Goal: Task Accomplishment & Management: Manage account settings

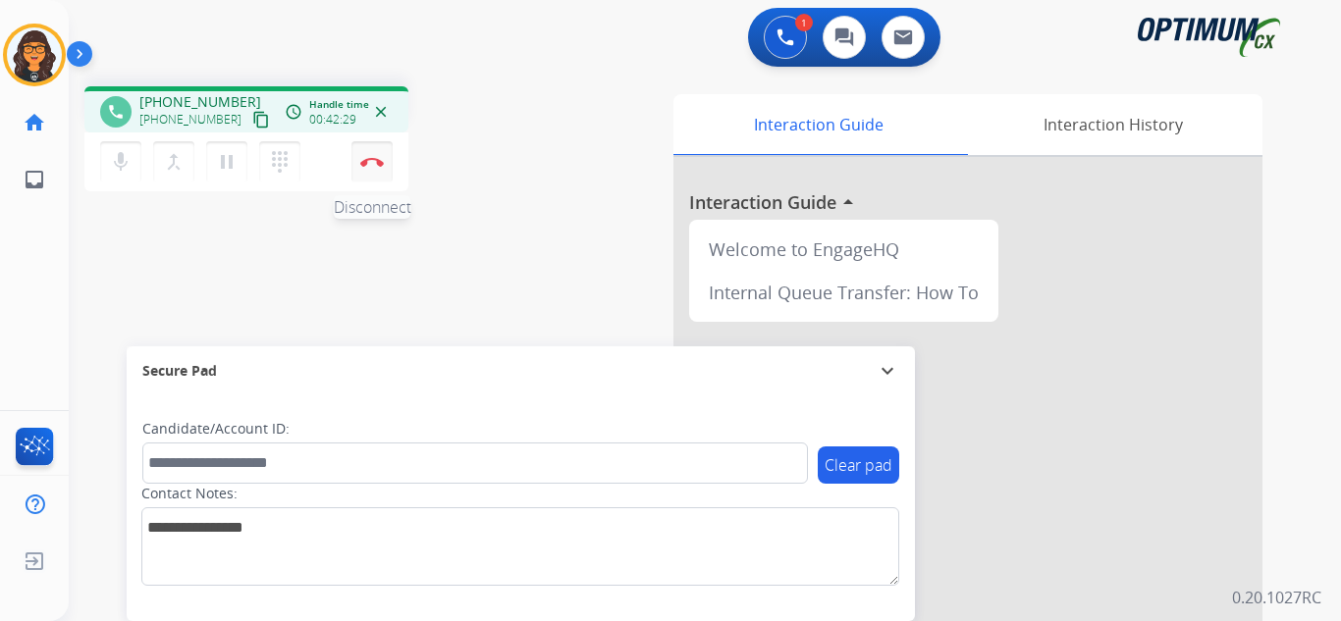
click at [373, 157] on img at bounding box center [372, 162] width 24 height 10
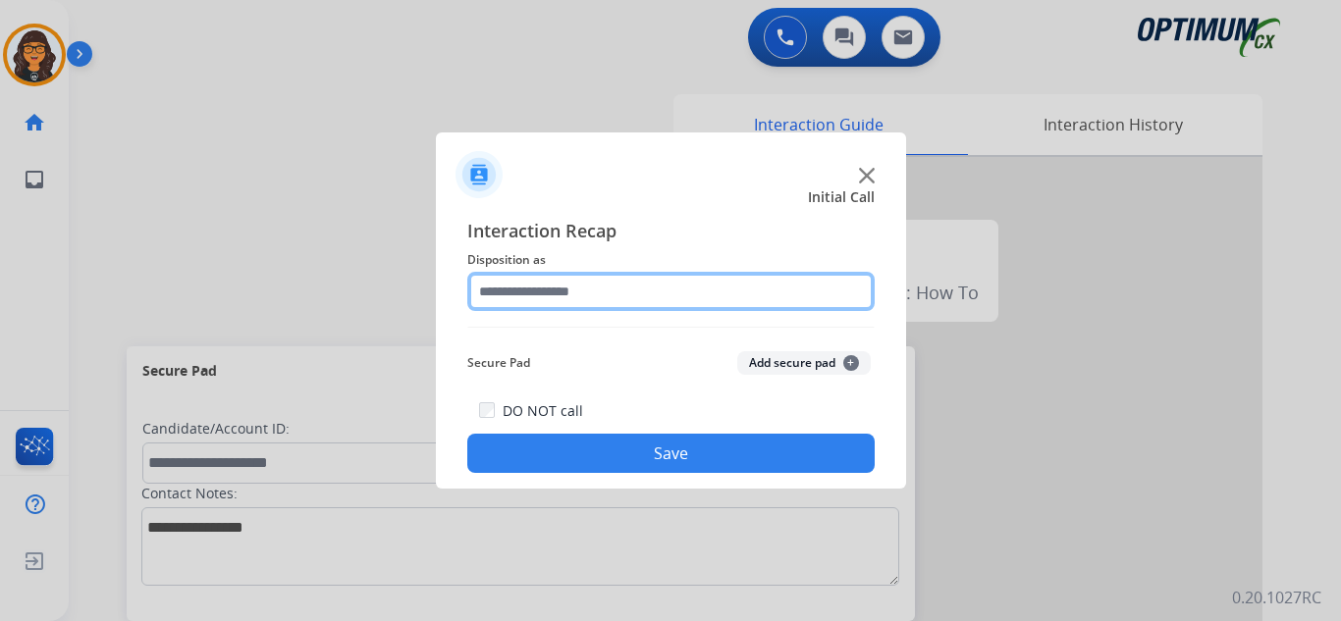
click at [554, 291] on input "text" at bounding box center [670, 291] width 407 height 39
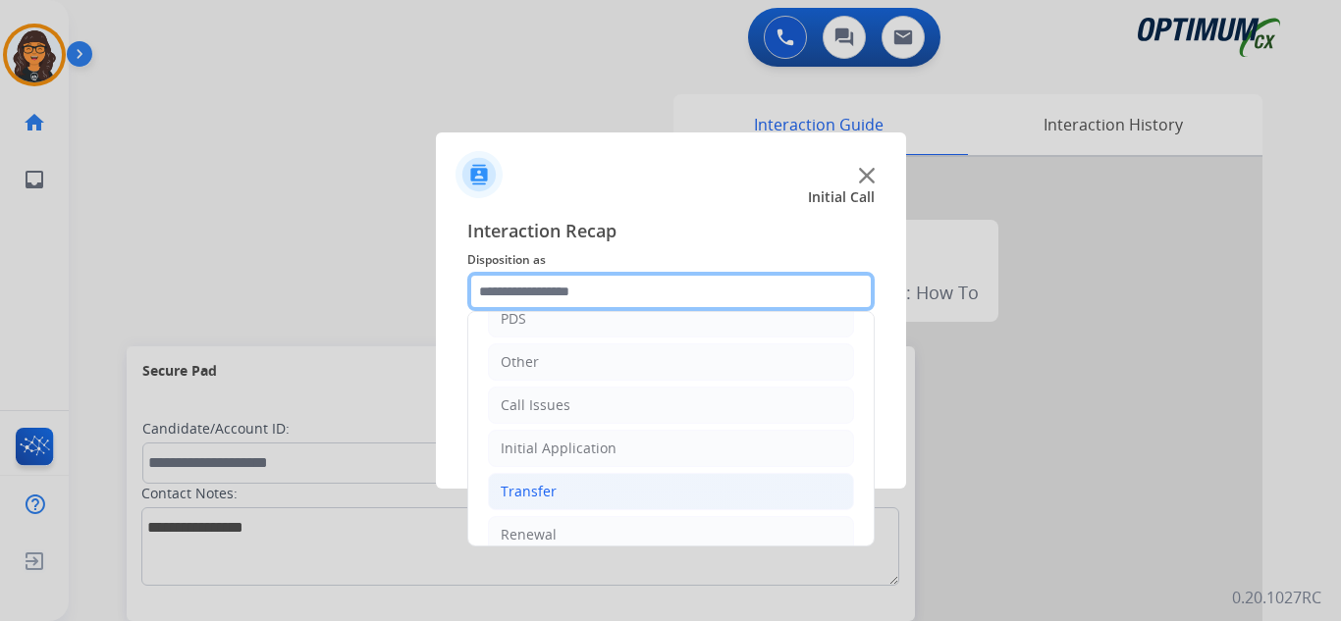
scroll to position [133, 0]
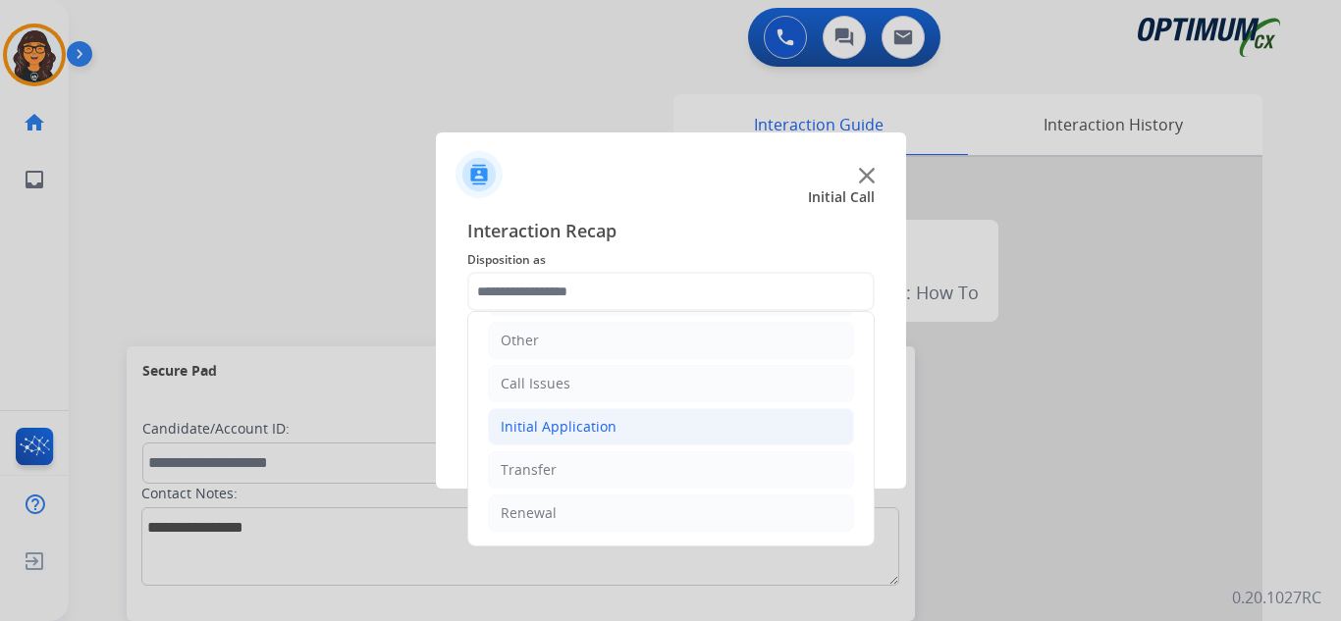
click at [583, 416] on li "Initial Application" at bounding box center [671, 426] width 366 height 37
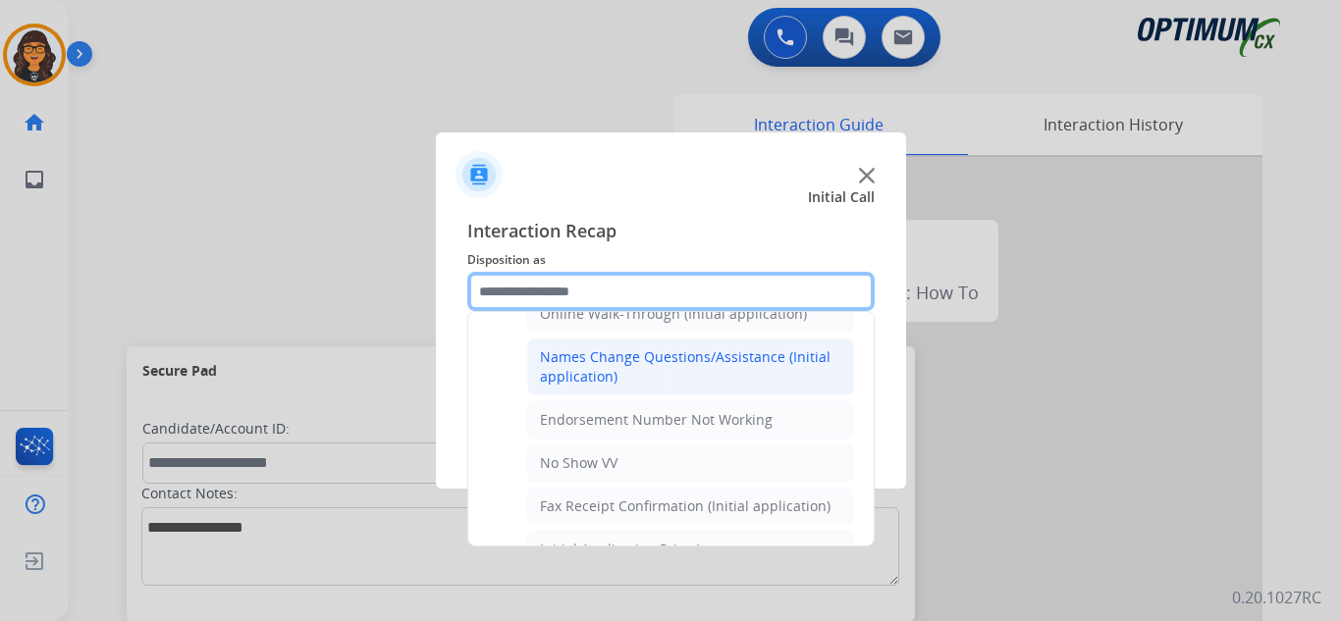
scroll to position [428, 0]
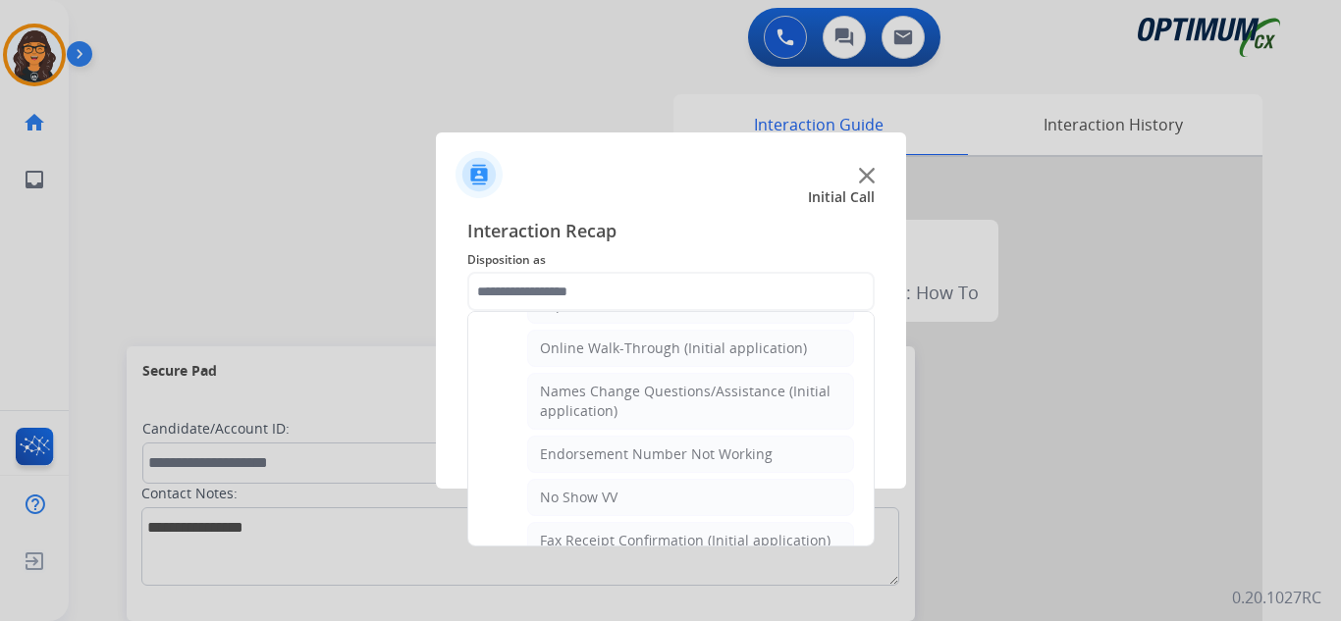
click at [696, 349] on div "Online Walk-Through (Initial application)" at bounding box center [673, 349] width 267 height 20
type input "**********"
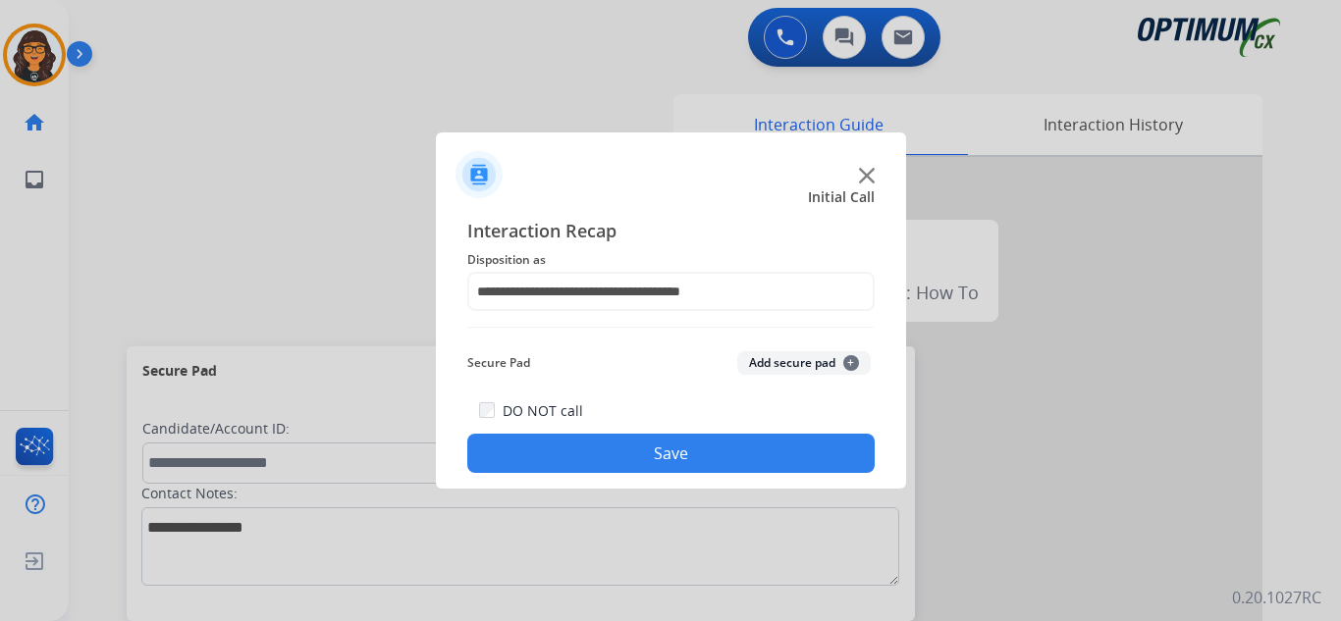
drag, startPoint x: 702, startPoint y: 456, endPoint x: 682, endPoint y: 444, distance: 23.4
click at [701, 455] on button "Save" at bounding box center [670, 453] width 407 height 39
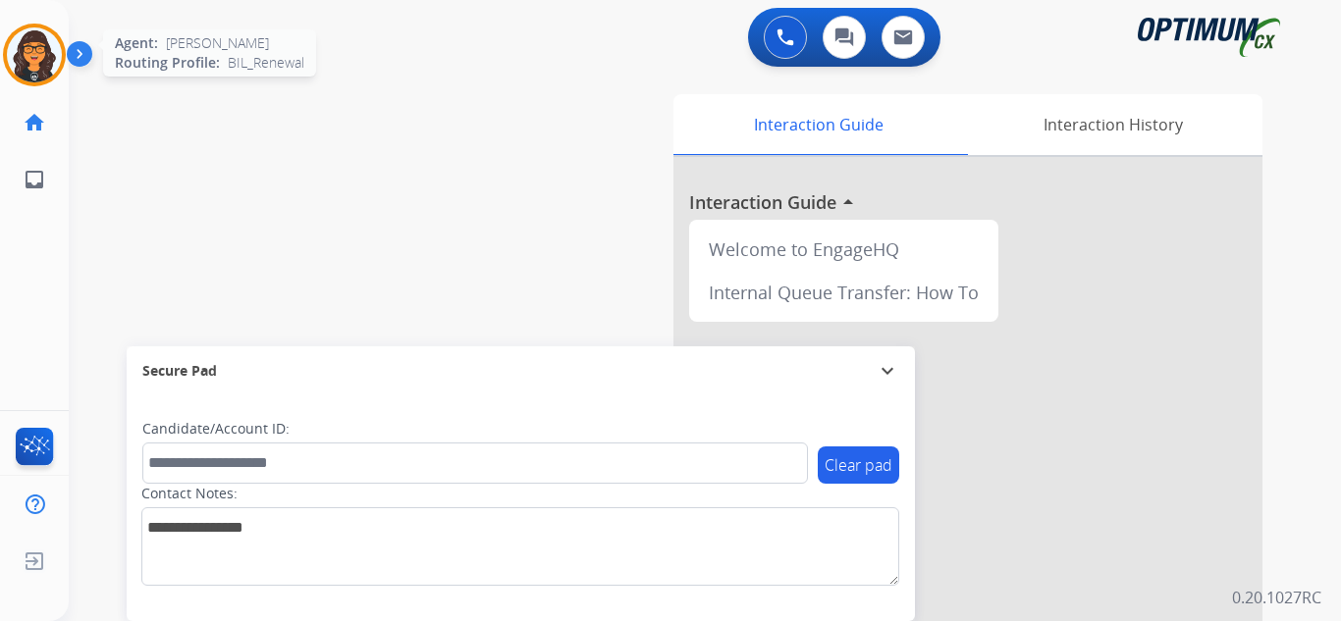
click at [38, 59] on img at bounding box center [34, 54] width 55 height 55
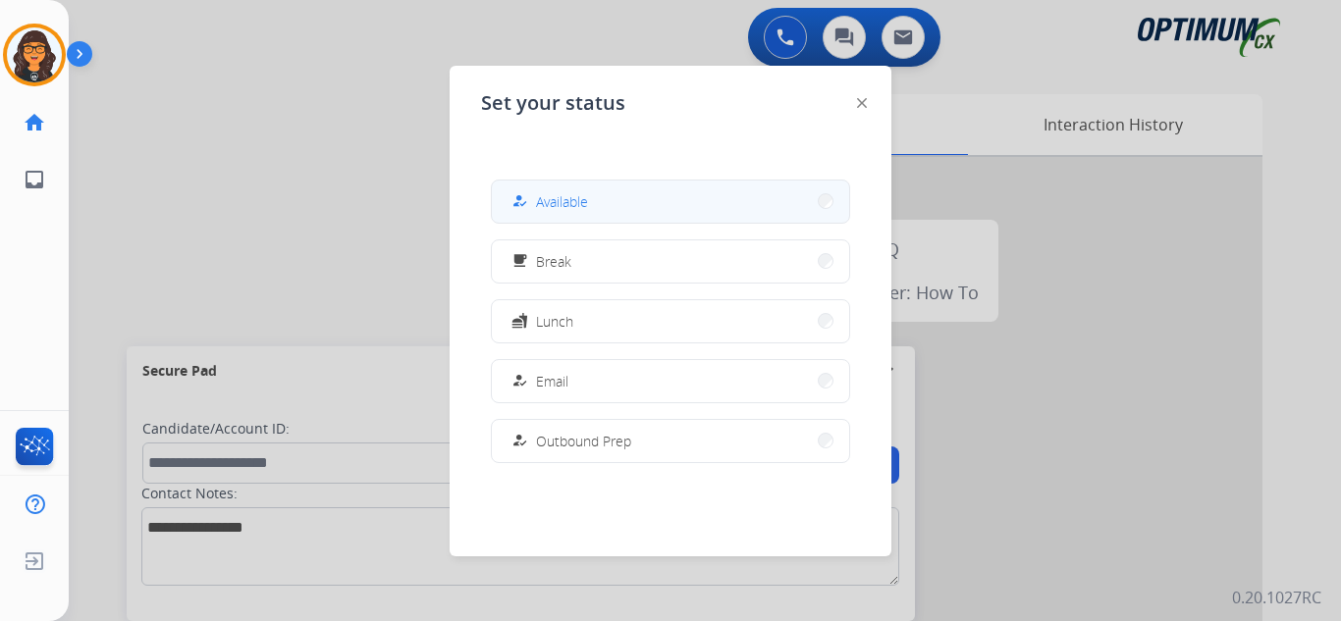
click at [617, 196] on button "how_to_reg Available" at bounding box center [670, 202] width 357 height 42
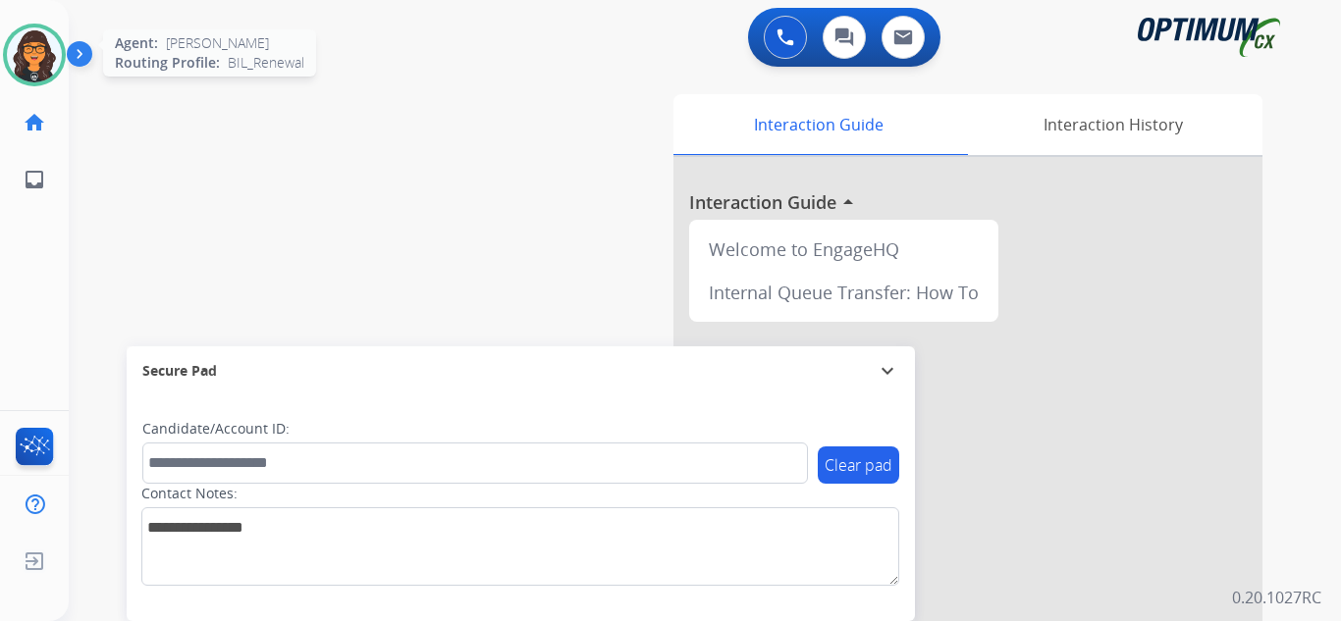
click at [50, 39] on img at bounding box center [34, 54] width 55 height 55
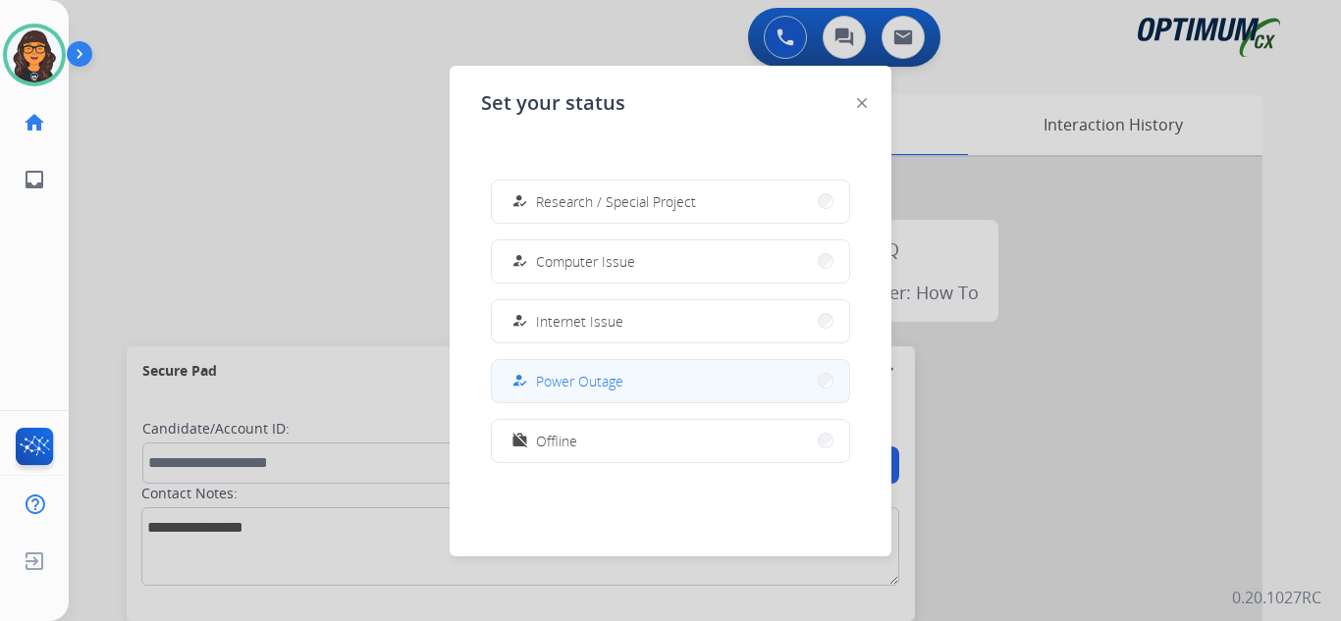
scroll to position [490, 0]
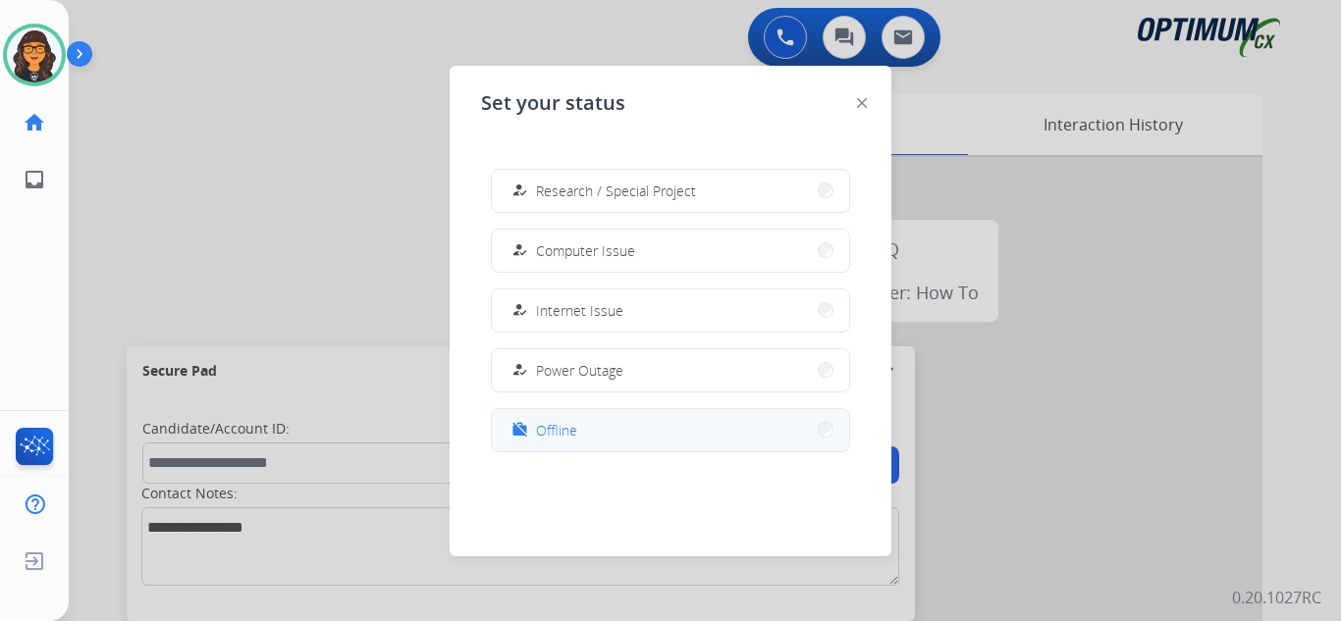
click at [552, 430] on span "Offline" at bounding box center [556, 430] width 41 height 21
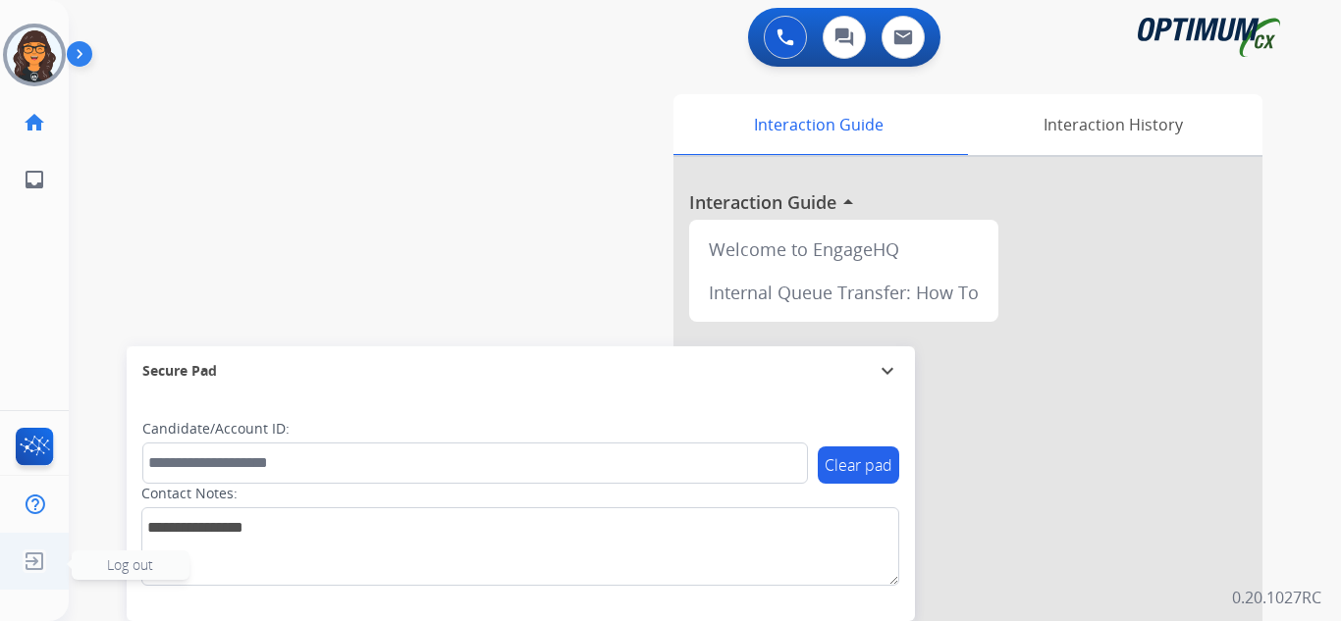
click at [37, 552] on img at bounding box center [34, 561] width 35 height 37
